Goal: Task Accomplishment & Management: Complete application form

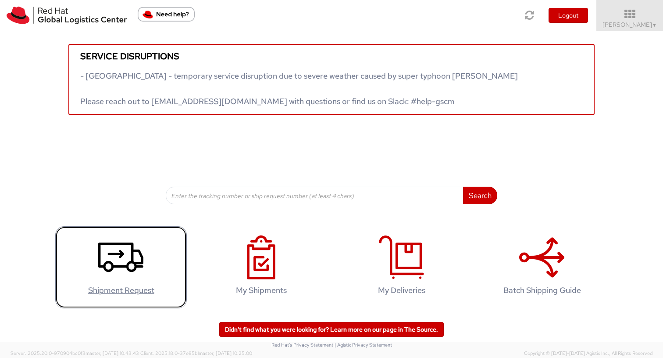
click at [114, 255] on icon at bounding box center [120, 257] width 45 height 44
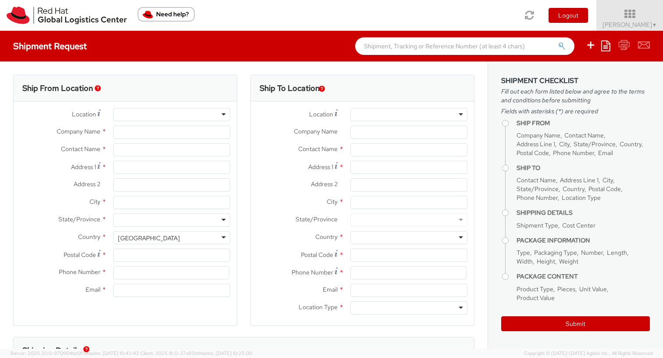
select select "358"
select select
click at [141, 114] on div at bounding box center [171, 114] width 117 height 13
type input "Red Hat AB"
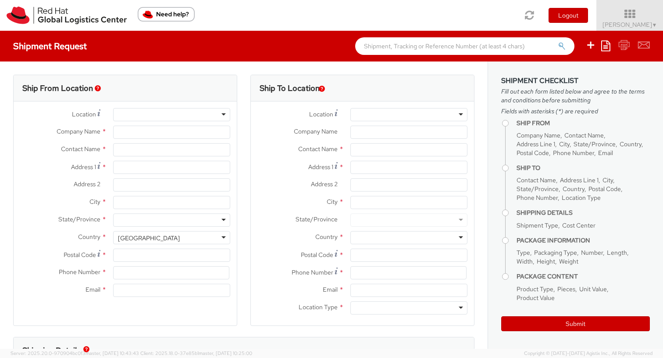
type input "[PERSON_NAME]"
type input "[GEOGRAPHIC_DATA]"
type input "[STREET_ADDRESS]"
type input "[GEOGRAPHIC_DATA]"
type input "164 51"
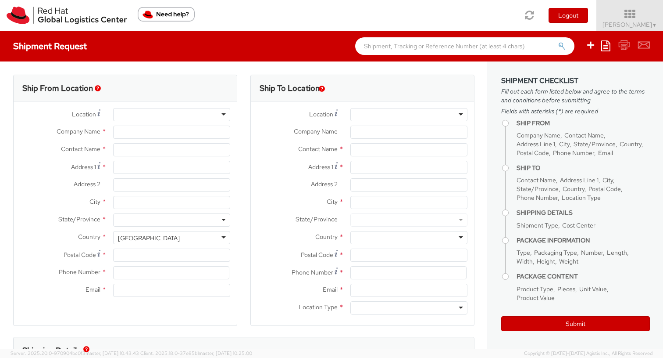
type input "46 8 50 57 56 00"
type input "[EMAIL_ADDRESS][DOMAIN_NAME]"
select select "CM"
select select "KGS"
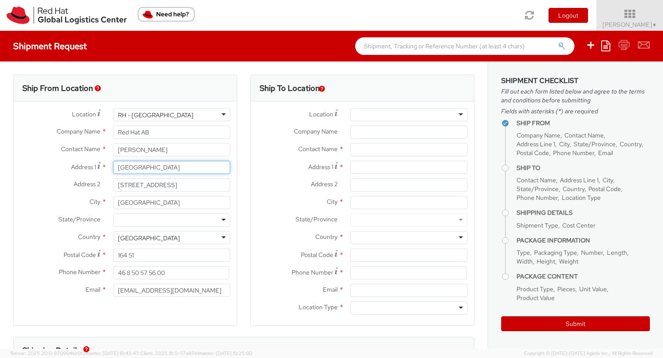
drag, startPoint x: 198, startPoint y: 169, endPoint x: 87, endPoint y: 164, distance: 110.7
click at [87, 164] on div "Address 1 For cross streets use street names with '&' or 'and' in between. For …" at bounding box center [125, 167] width 223 height 13
type input "R"
type input "[STREET_ADDRESS]"
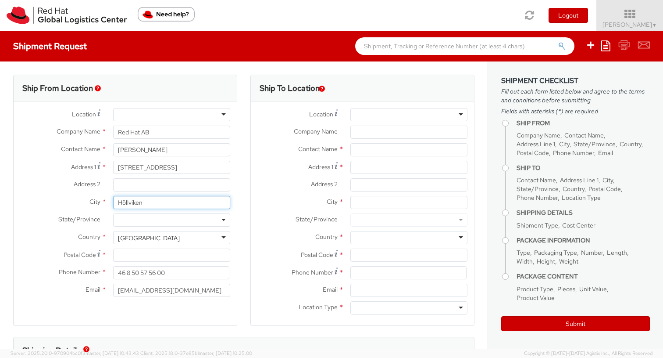
type input "Höllviken"
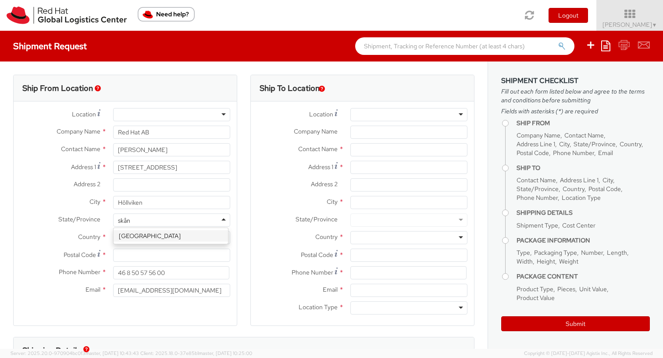
type input "[GEOGRAPHIC_DATA]"
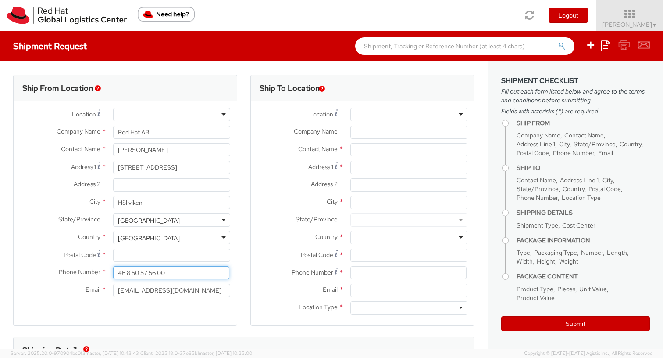
drag, startPoint x: 186, startPoint y: 270, endPoint x: 104, endPoint y: 270, distance: 82.9
click at [104, 270] on div "Phone Number * 46 8 50 57 56 00" at bounding box center [125, 272] width 223 height 13
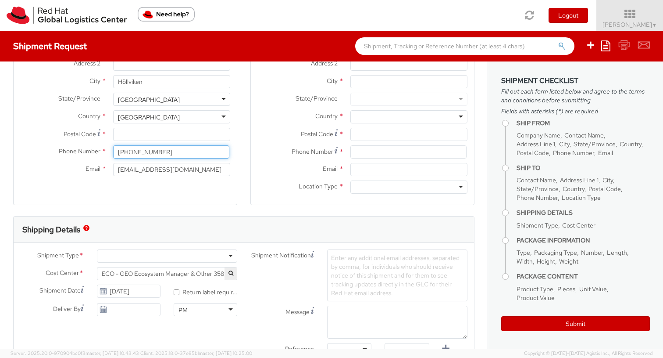
scroll to position [122, 0]
type input "[PHONE_NUMBER]"
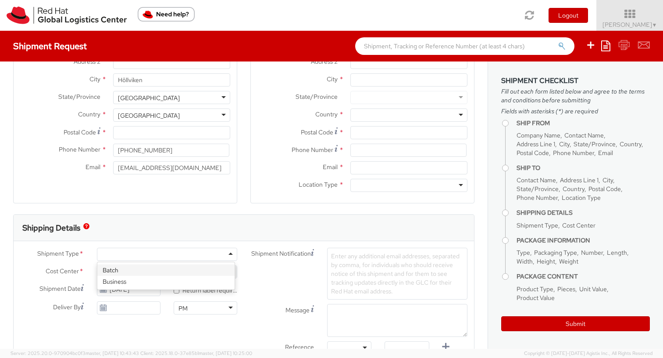
click at [222, 251] on div at bounding box center [167, 253] width 140 height 13
click at [139, 289] on input "[DATE]" at bounding box center [129, 288] width 64 height 13
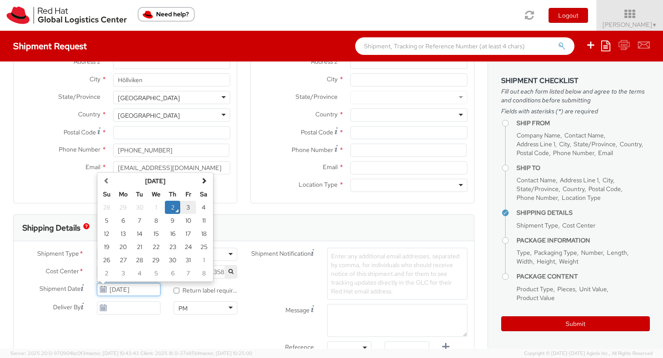
click at [186, 207] on td "3" at bounding box center [188, 206] width 16 height 13
type input "[DATE]"
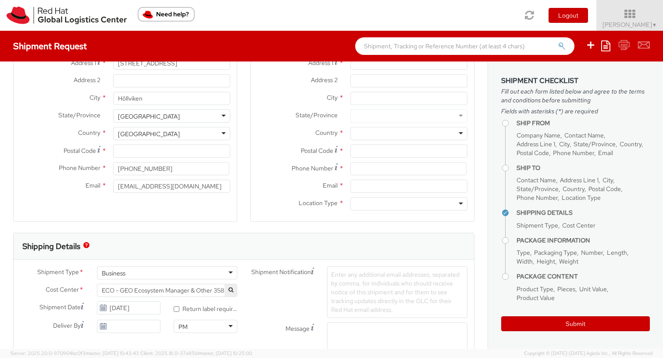
scroll to position [0, 0]
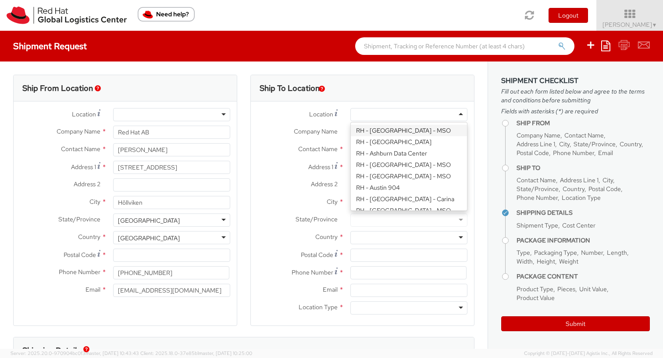
click at [397, 114] on div at bounding box center [408, 114] width 117 height 13
type input "br"
type input "Red Hat Czech s.r.o."
type input "Purkynova 647/111"
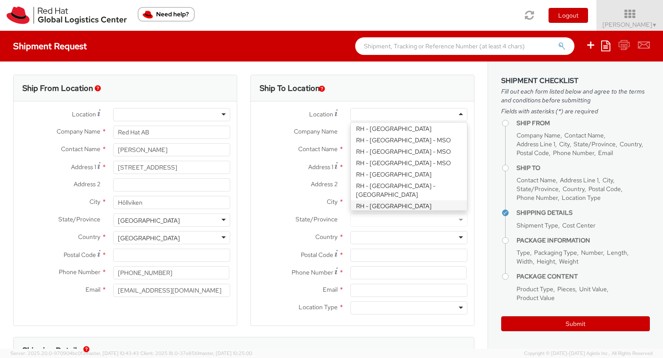
type input "[GEOGRAPHIC_DATA]"
type input "621 00"
type input "420 532 294 555"
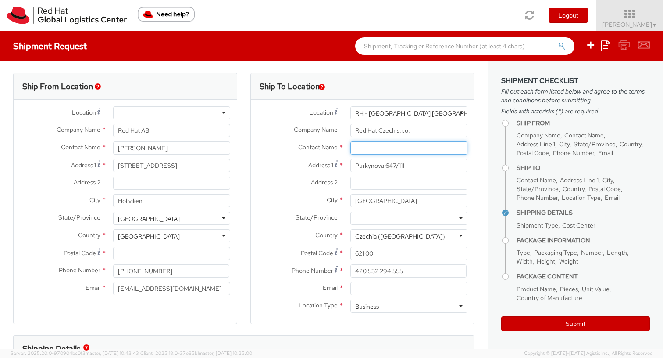
click at [381, 150] on input "text" at bounding box center [408, 147] width 117 height 13
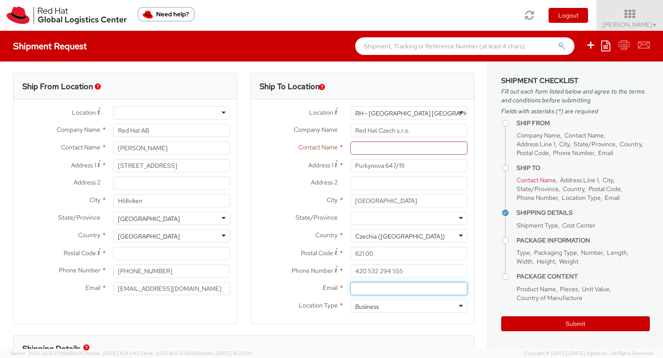
click at [394, 292] on input "Email *" at bounding box center [408, 288] width 117 height 13
paste input "[EMAIL_ADDRESS][DOMAIN_NAME]"
type input "[EMAIL_ADDRESS][DOMAIN_NAME]"
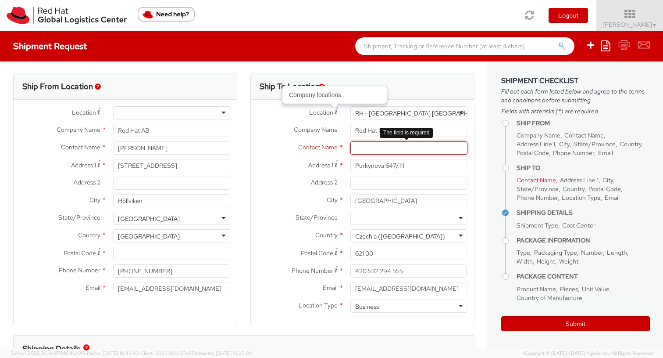
click at [358, 147] on input "text" at bounding box center [408, 147] width 117 height 13
paste input "Attn: Red Hat IT - Endpoint Systems"
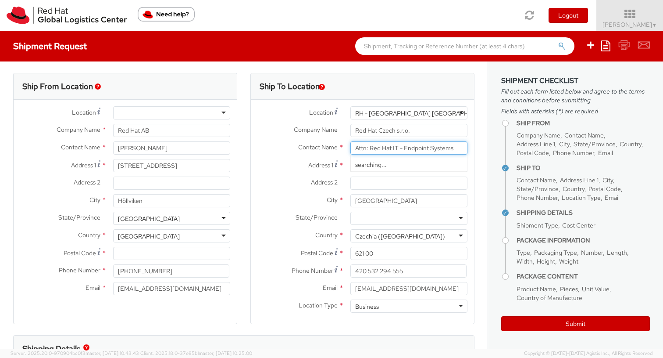
type input "Attn: Red Hat IT - Endpoint Systems"
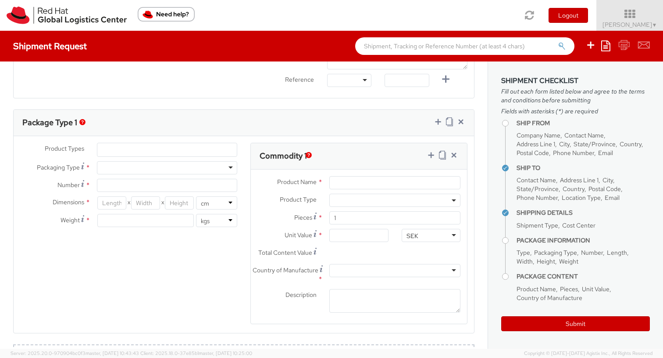
scroll to position [390, 0]
click at [184, 168] on div at bounding box center [167, 166] width 140 height 13
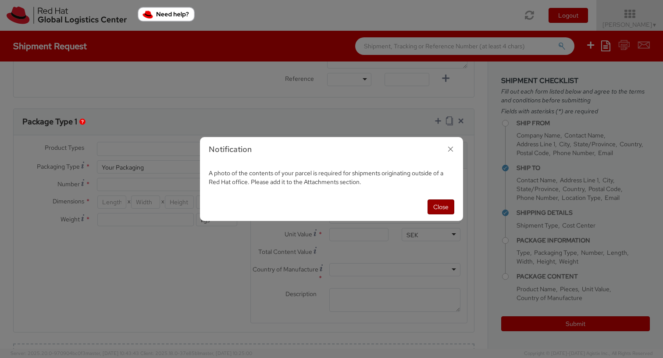
click at [442, 208] on button "Close" at bounding box center [441, 206] width 27 height 15
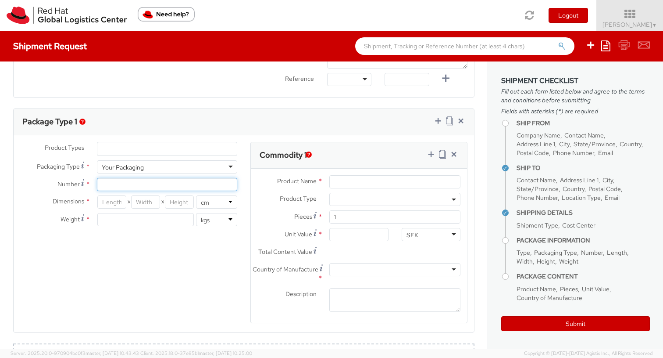
click at [113, 186] on input "Number *" at bounding box center [167, 184] width 140 height 13
type input "1"
click at [184, 163] on div "Your Packaging" at bounding box center [167, 166] width 140 height 13
type input "24.13"
type input "31.75"
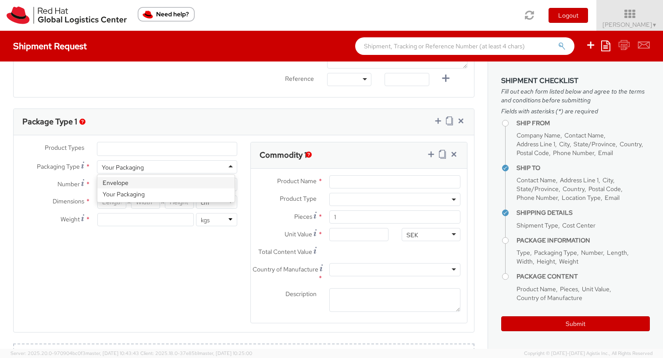
type input "0.64"
click at [146, 168] on div "Envelope" at bounding box center [167, 166] width 140 height 13
click at [131, 242] on div "Product Types * Documents Docking Station Laptop Monitor Other Hardware Server …" at bounding box center [244, 238] width 461 height 193
click at [117, 204] on input "24.13" at bounding box center [111, 201] width 29 height 13
drag, startPoint x: 138, startPoint y: 221, endPoint x: 93, endPoint y: 213, distance: 45.8
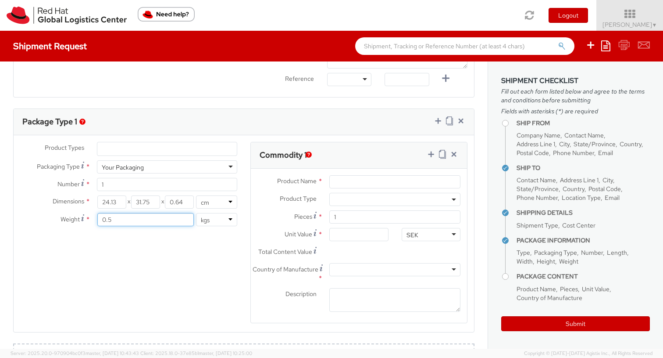
click at [93, 215] on div "0.5 lbs kgs" at bounding box center [167, 219] width 154 height 13
type input "2"
click at [141, 257] on div "Product Types * Documents Docking Station Laptop Monitor Other Hardware Server …" at bounding box center [244, 238] width 461 height 193
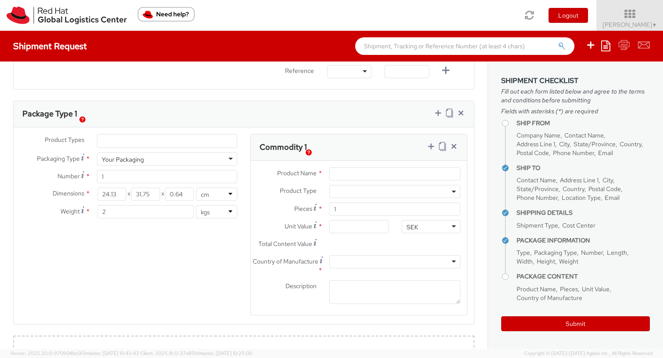
scroll to position [401, 0]
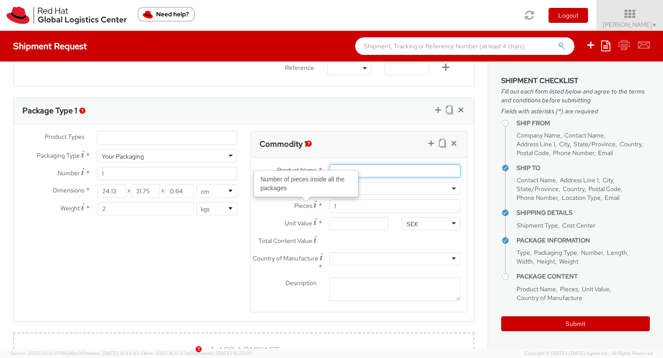
click at [386, 175] on input "Product Name *" at bounding box center [394, 170] width 131 height 13
type input "Laptop"
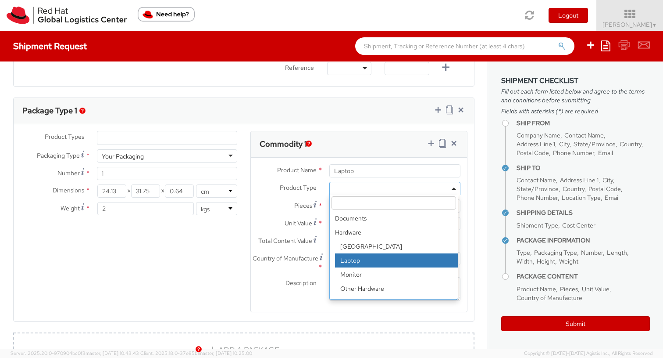
select select "LAPTOP"
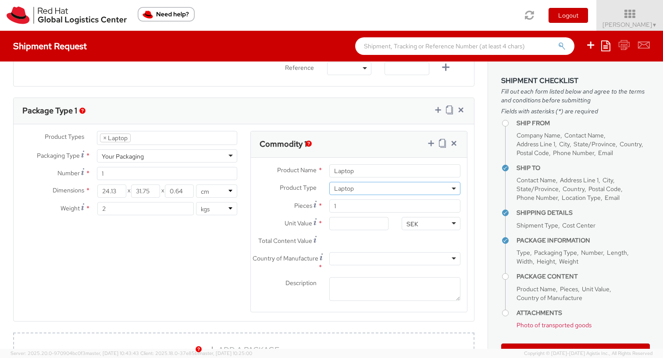
scroll to position [26, 0]
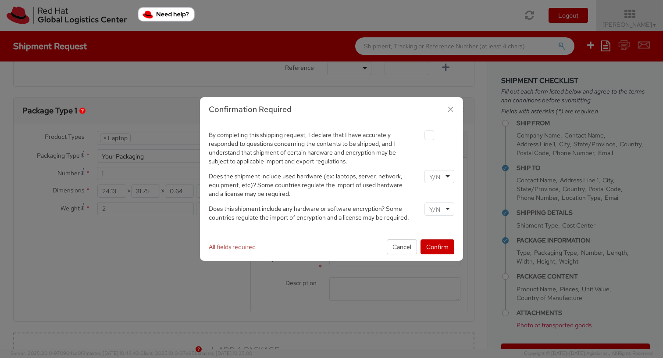
click at [444, 179] on div at bounding box center [440, 176] width 30 height 13
click at [440, 207] on input "select-one" at bounding box center [435, 209] width 13 height 9
click at [441, 249] on button "Confirm" at bounding box center [438, 246] width 34 height 15
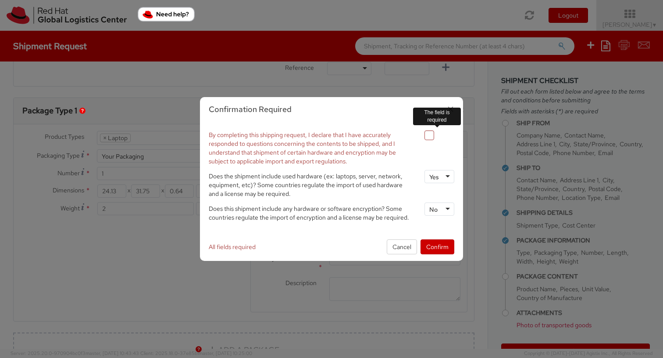
click at [429, 135] on label at bounding box center [430, 135] width 10 height 10
click at [422, 135] on input "checkbox" at bounding box center [419, 135] width 6 height 6
checkbox input "true"
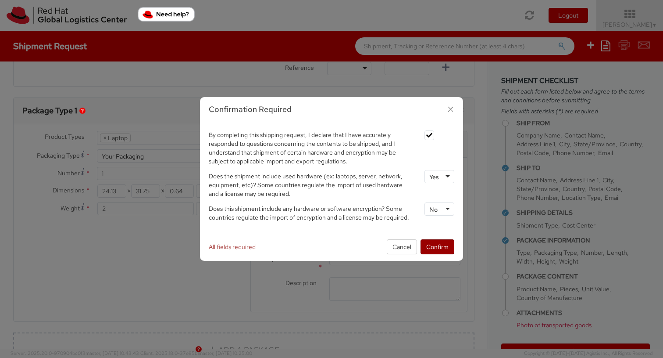
click at [444, 247] on button "Confirm" at bounding box center [438, 246] width 34 height 15
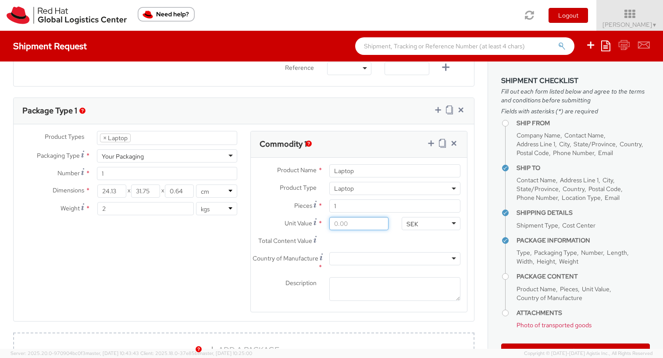
click at [368, 226] on input "Unit Value *" at bounding box center [358, 223] width 59 height 13
type input "1.00"
type input "10.00"
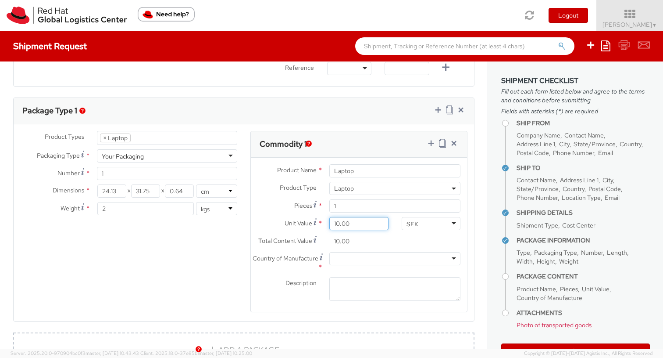
type input "100.00"
type input "1,000.00"
type input "10,000.00"
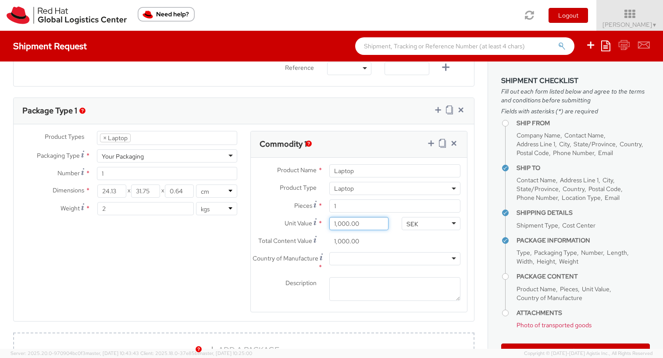
type input "10,000.00"
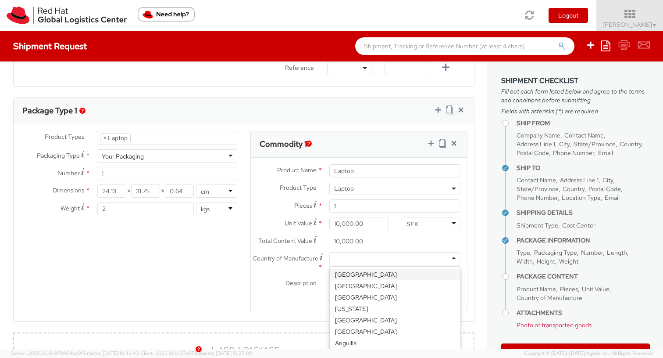
click at [360, 258] on div at bounding box center [394, 258] width 131 height 13
type input "ch"
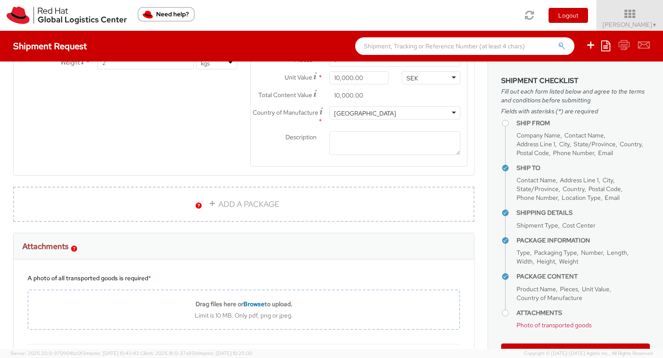
scroll to position [554, 0]
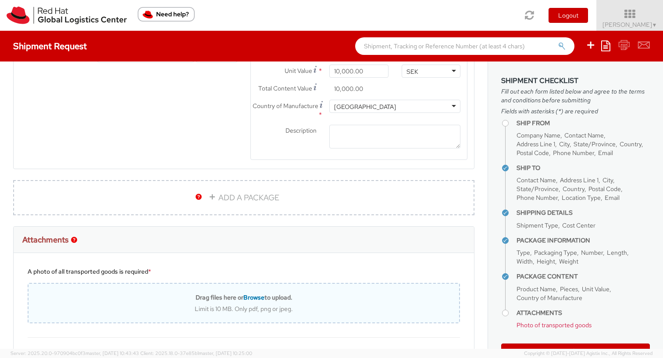
click at [250, 296] on span "Browse" at bounding box center [253, 297] width 21 height 8
type input "C:\fakepath\Old MB laptop.jpg"
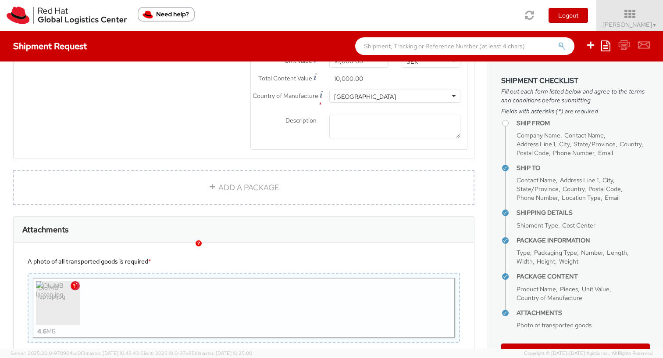
scroll to position [703, 0]
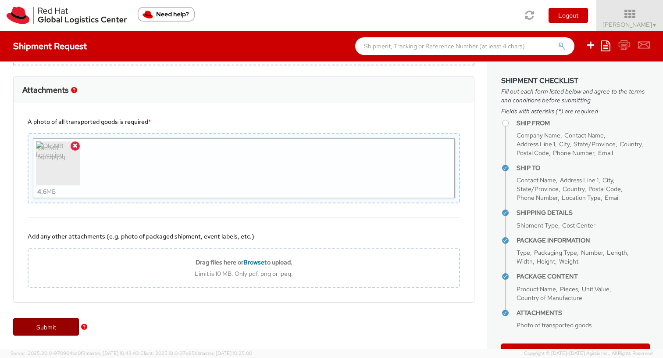
click at [45, 328] on link "Submit" at bounding box center [46, 327] width 66 height 18
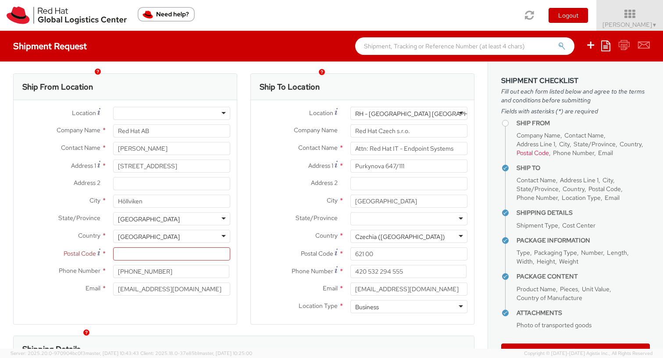
scroll to position [0, 0]
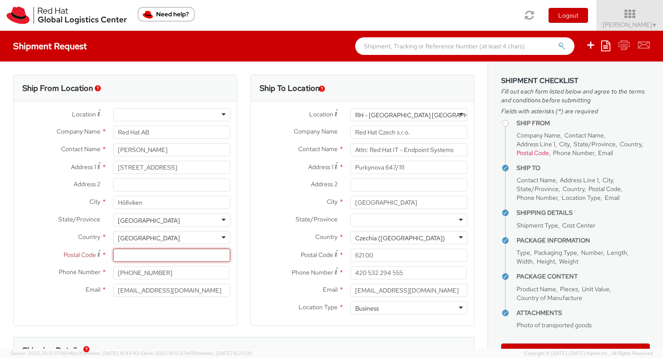
click at [147, 254] on input "Postal Code *" at bounding box center [171, 254] width 117 height 13
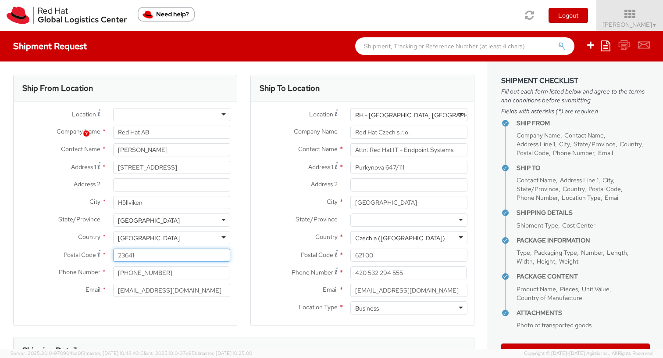
scroll to position [703, 0]
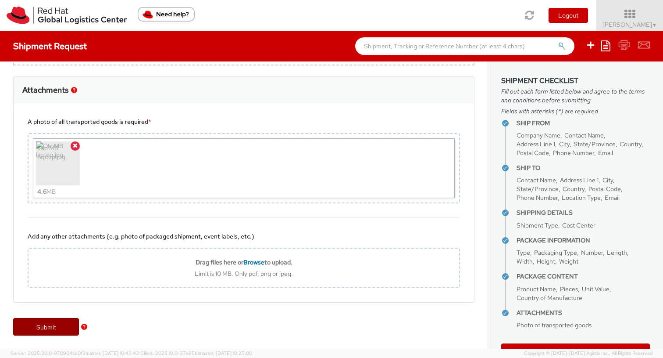
type input "23641"
click at [38, 327] on link "Submit" at bounding box center [46, 327] width 66 height 18
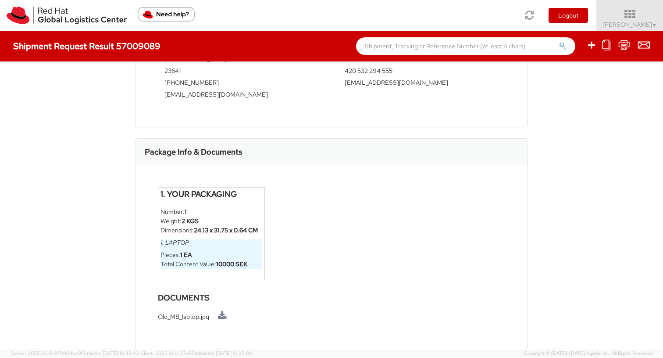
scroll to position [381, 0]
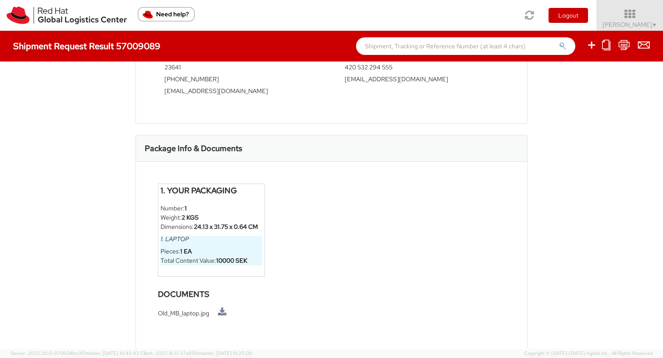
click at [136, 45] on h4 "Shipment Request Result 57009089" at bounding box center [86, 46] width 147 height 10
copy h4 "57009089"
drag, startPoint x: 136, startPoint y: 45, endPoint x: 169, endPoint y: 2, distance: 54.4
click at [0, 31] on app-root "You are using an outdated browser. Please upgrade to Microsoft Edge , Google Ch…" at bounding box center [331, 190] width 663 height 318
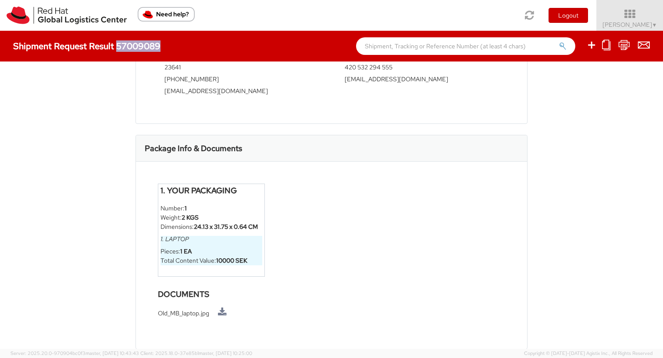
scroll to position [0, 0]
